Goal: Task Accomplishment & Management: Manage account settings

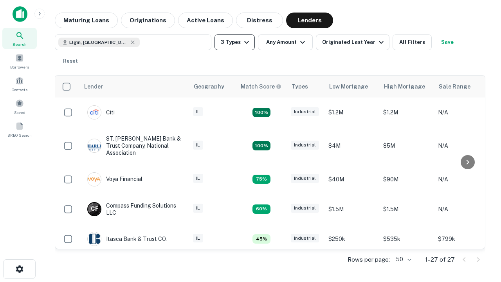
click at [234, 42] on button "3 Types" at bounding box center [234, 42] width 40 height 16
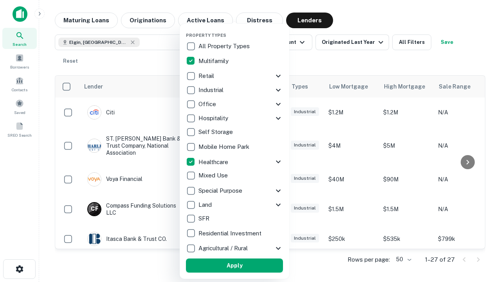
click at [234, 265] on button "Apply" at bounding box center [234, 265] width 97 height 14
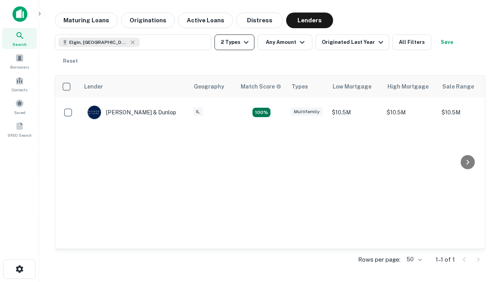
click at [234, 42] on button "2 Types" at bounding box center [234, 42] width 40 height 16
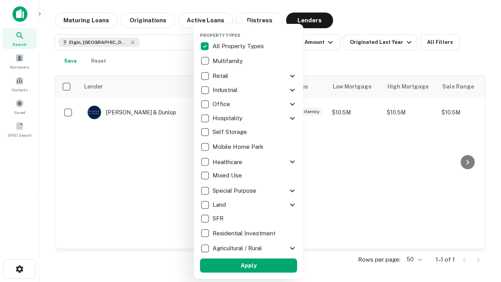
click at [248, 265] on button "Apply" at bounding box center [248, 265] width 97 height 14
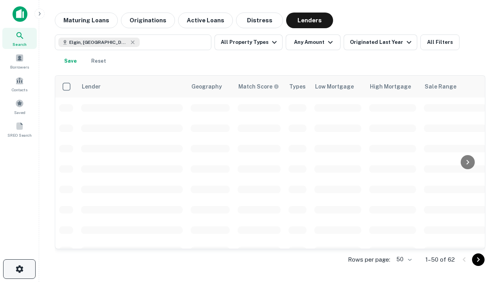
click at [19, 269] on icon "button" at bounding box center [19, 268] width 9 height 9
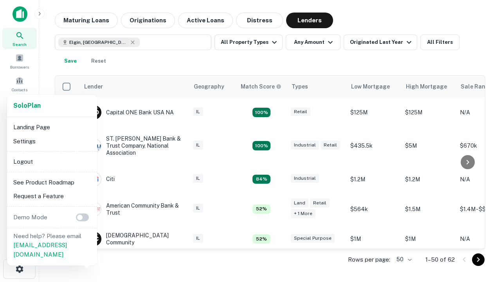
click at [52, 161] on li "Logout" at bounding box center [52, 161] width 84 height 14
